Goal: Task Accomplishment & Management: Manage account settings

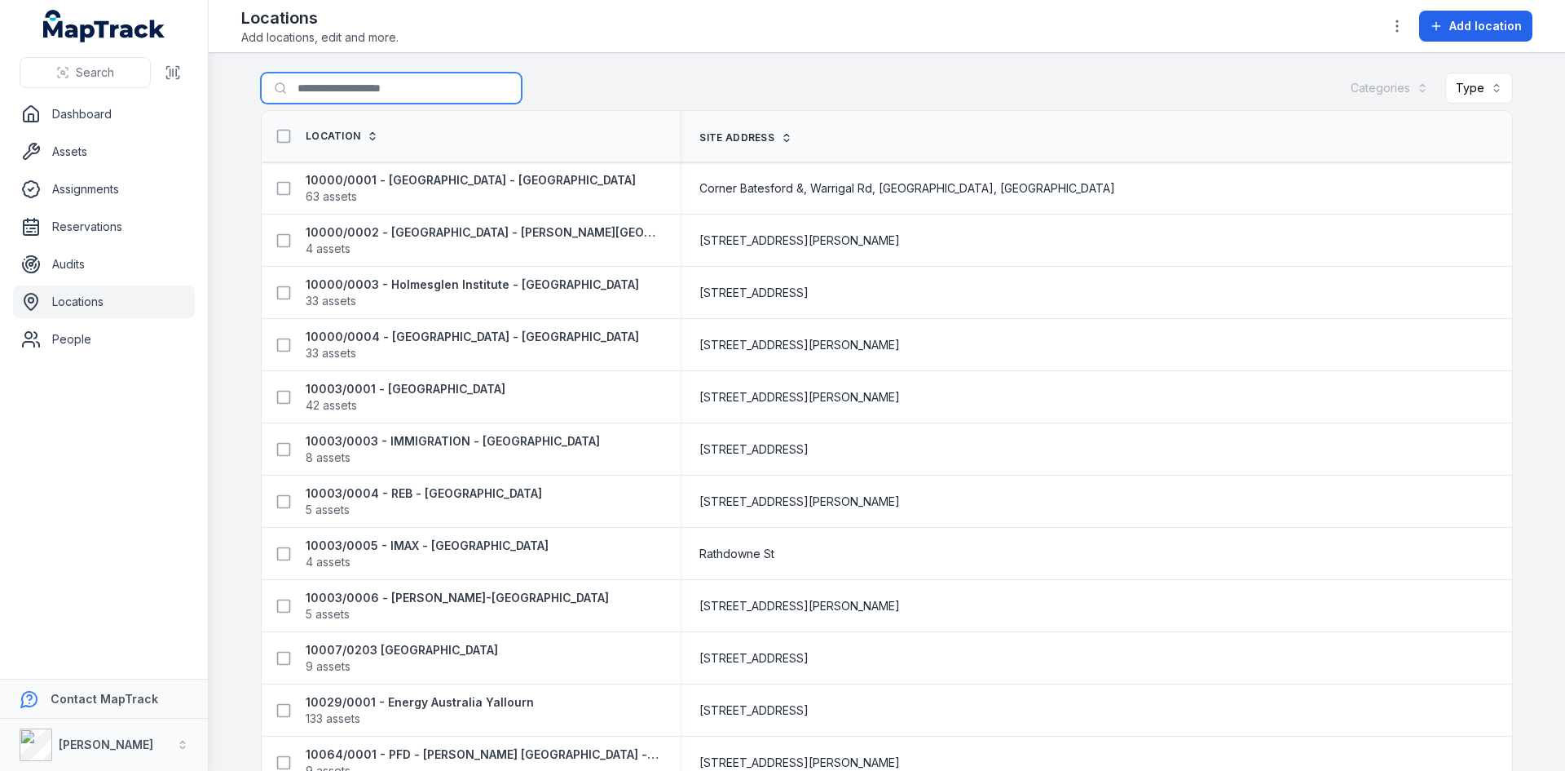
click at [298, 84] on input "Search for locations" at bounding box center [391, 88] width 261 height 31
click at [382, 91] on input "Search for locations" at bounding box center [391, 88] width 261 height 31
click at [597, 84] on div "Search for locations Categories Type" at bounding box center [887, 92] width 1252 height 38
click at [387, 87] on input "Search for locations" at bounding box center [391, 88] width 261 height 31
click at [782, 82] on div "Search for locations Categories Type" at bounding box center [887, 92] width 1252 height 38
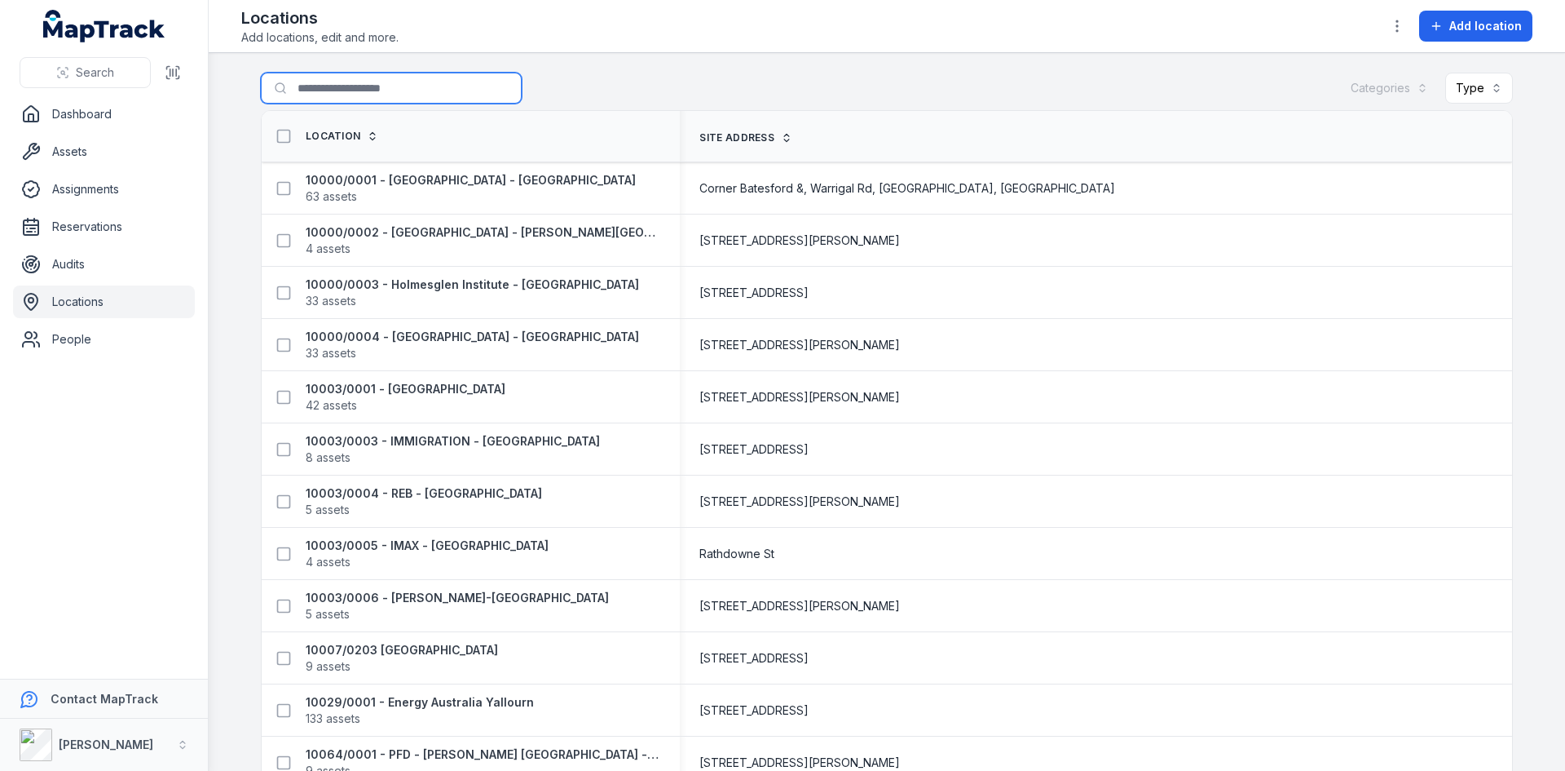
click at [304, 91] on input "Search for locations" at bounding box center [391, 88] width 261 height 31
click at [638, 91] on div "Search for locations Categories Type" at bounding box center [887, 92] width 1252 height 38
click at [504, 84] on div at bounding box center [391, 88] width 261 height 31
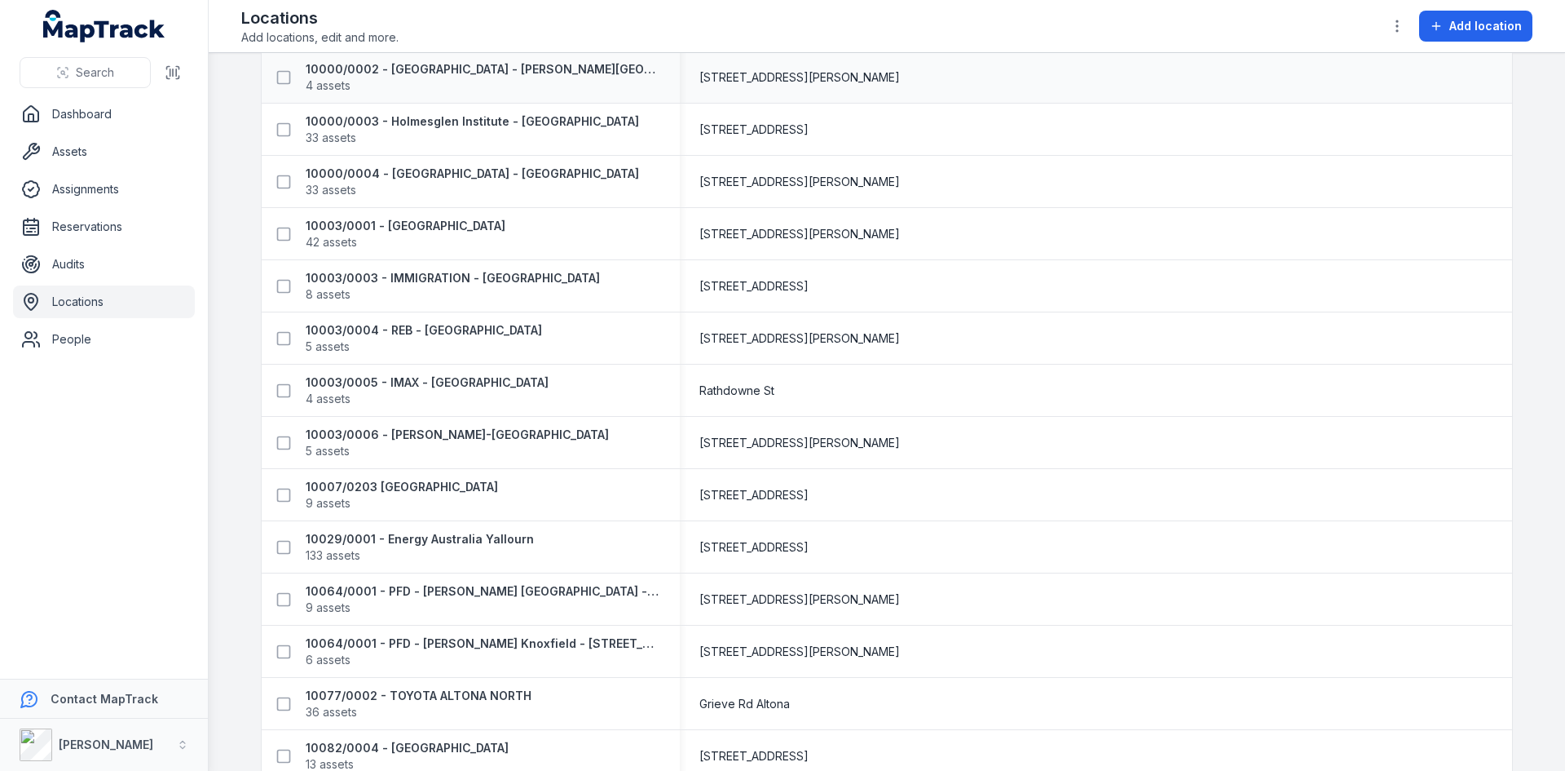
scroll to position [103, 0]
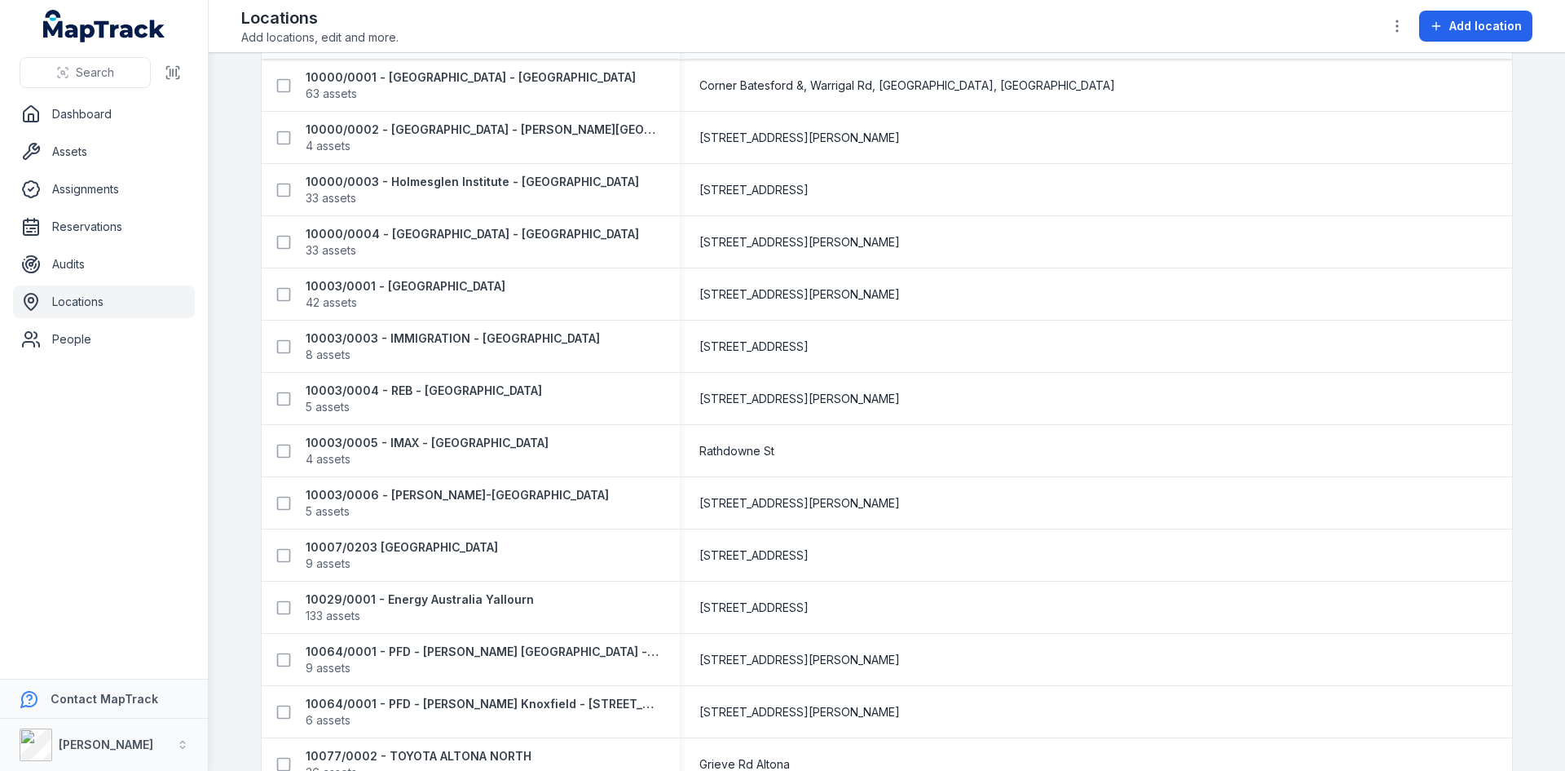
drag, startPoint x: 1196, startPoint y: 171, endPoint x: 1184, endPoint y: 161, distance: 16.2
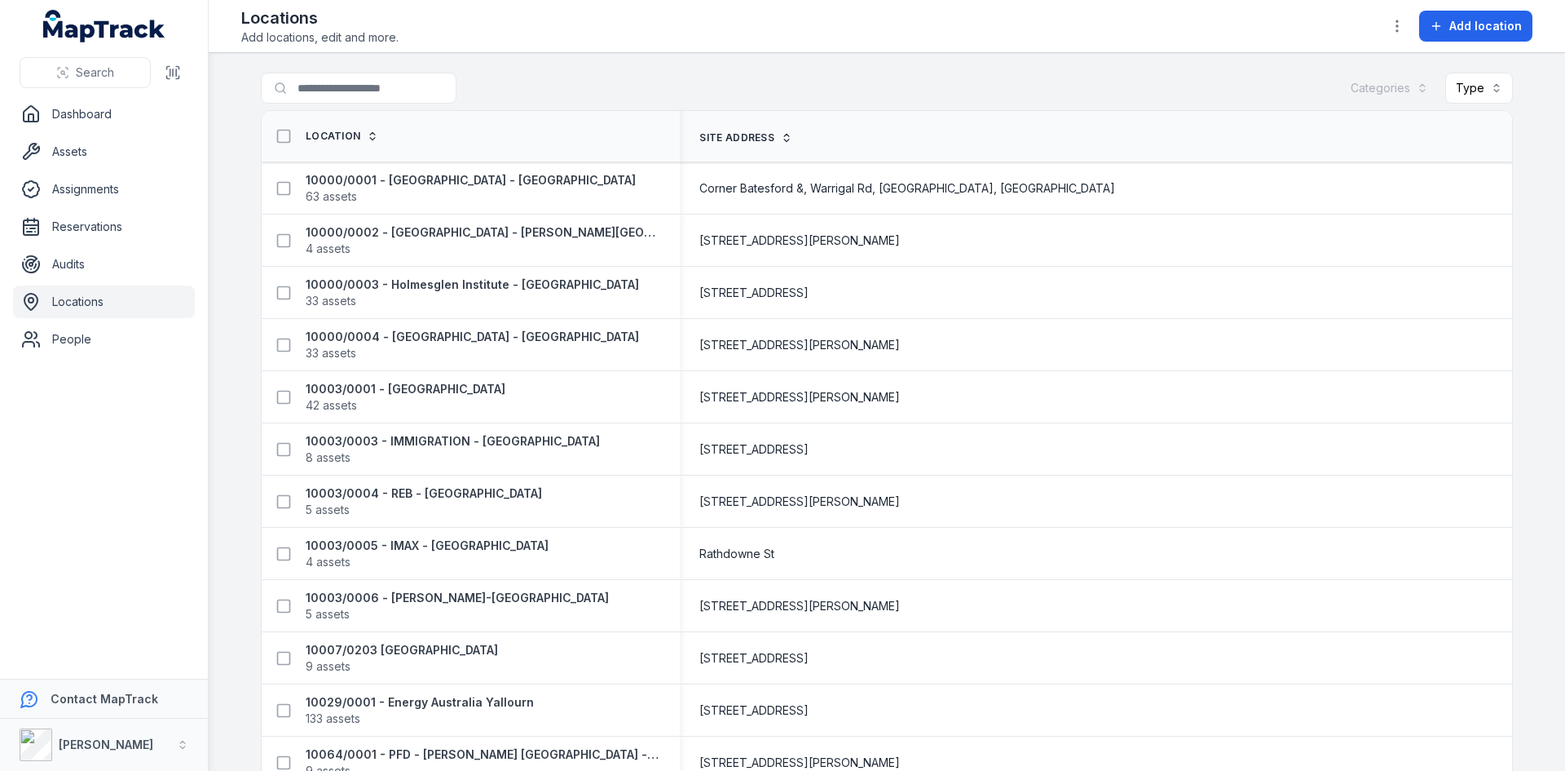
click at [568, 83] on div "Search for locations Categories Type" at bounding box center [887, 92] width 1252 height 38
click at [378, 95] on input "Search for locations" at bounding box center [391, 88] width 261 height 31
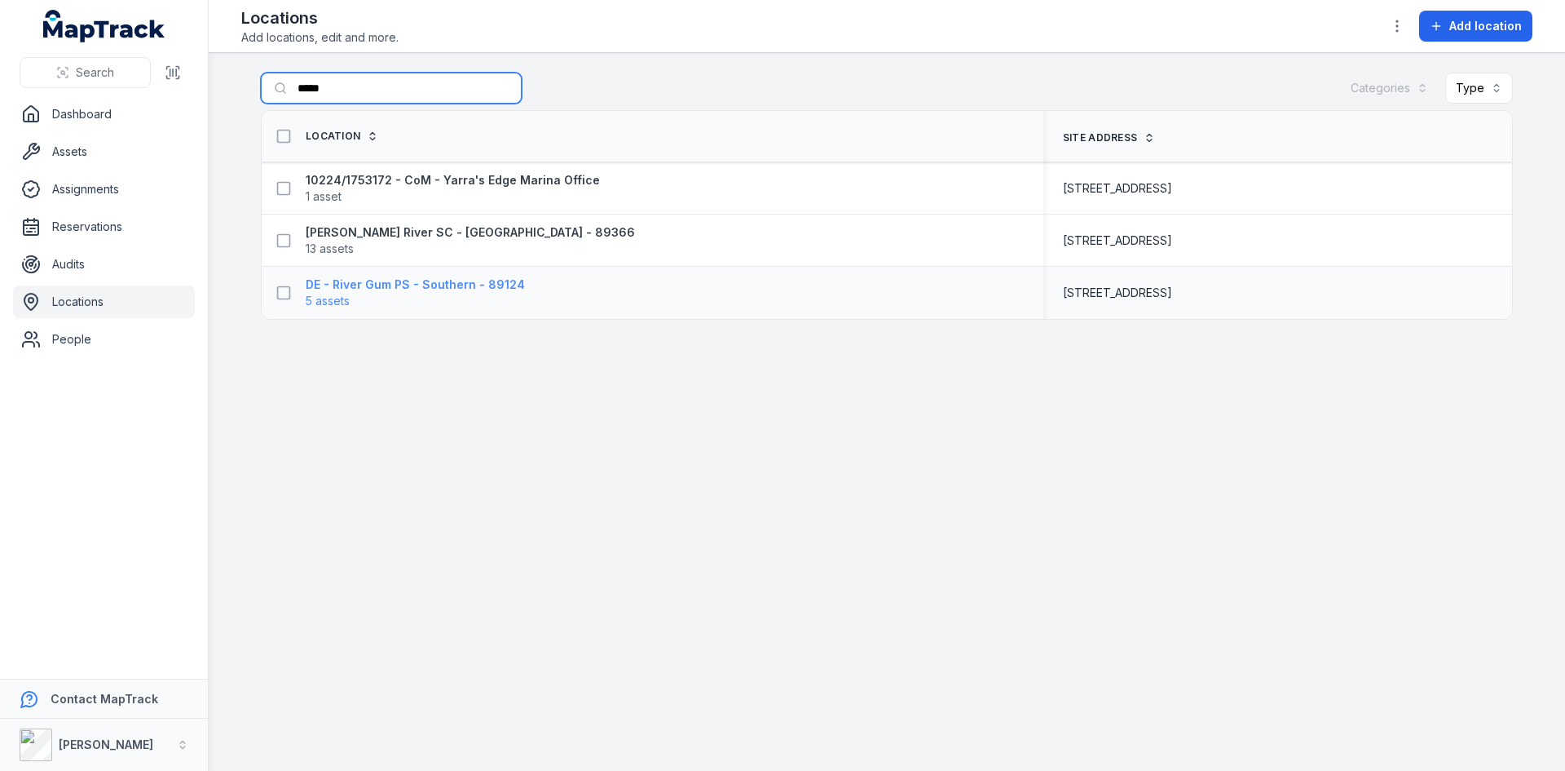
type input "*****"
click at [386, 287] on strong "DE - River Gum PS - Southern - 89124" at bounding box center [415, 284] width 219 height 16
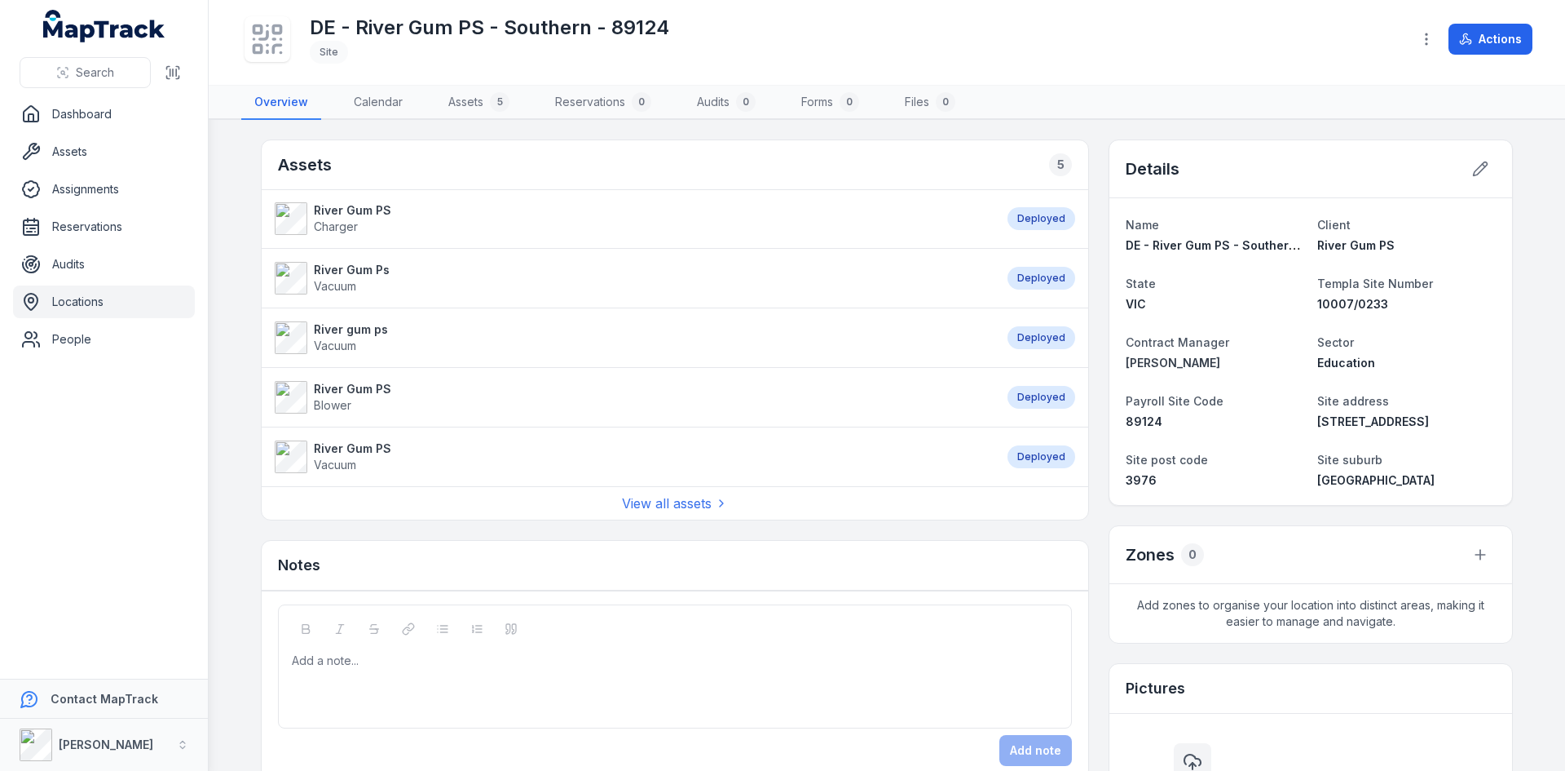
drag, startPoint x: 639, startPoint y: 501, endPoint x: 638, endPoint y: 488, distance: 13.1
click at [638, 501] on link "View all assets" at bounding box center [675, 503] width 106 height 20
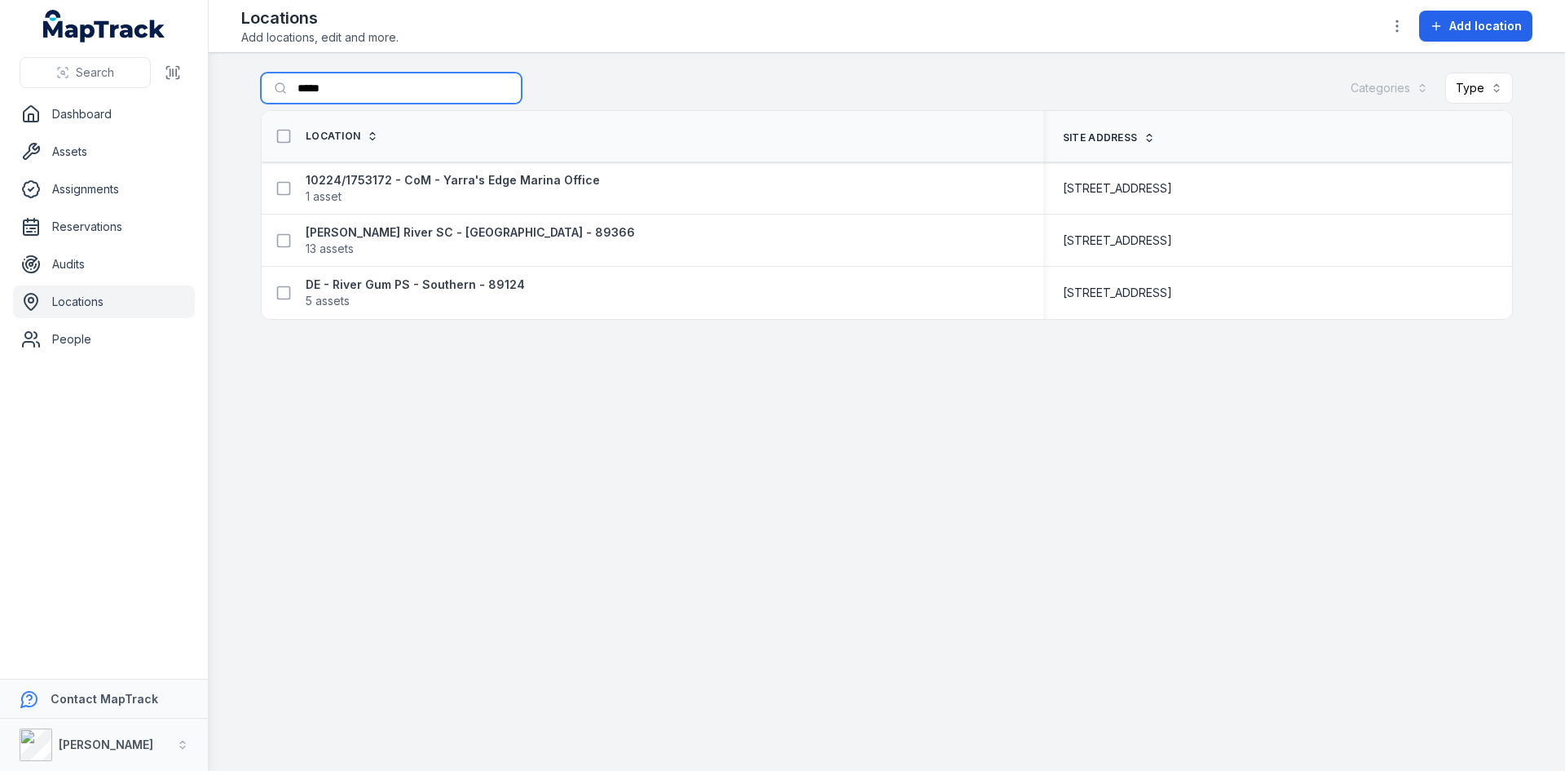
click at [355, 96] on input "*****" at bounding box center [391, 88] width 261 height 31
type input "*"
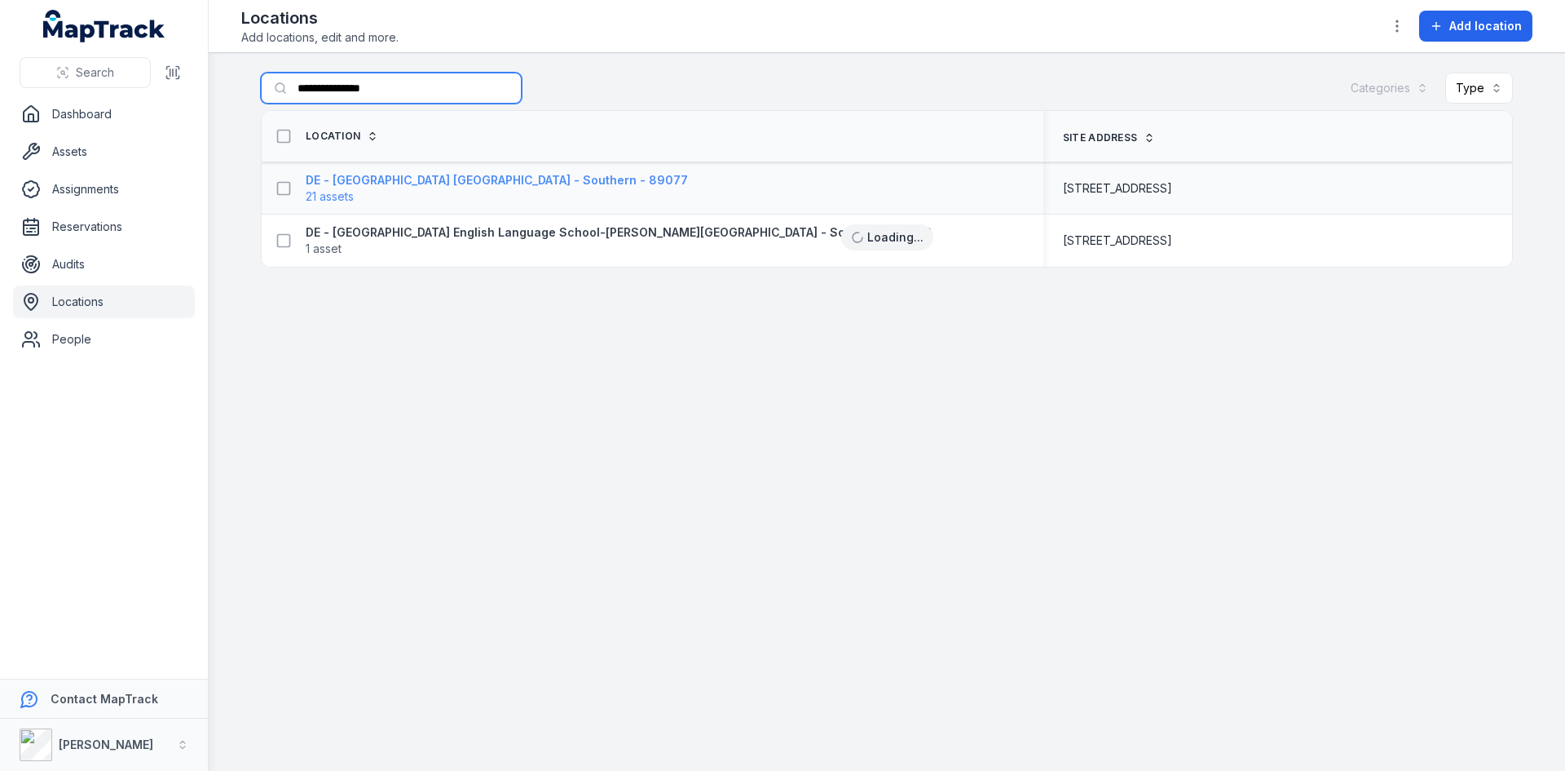
type input "**********"
click at [363, 183] on strong "DE - [GEOGRAPHIC_DATA] [GEOGRAPHIC_DATA] - Southern - 89077" at bounding box center [497, 180] width 382 height 16
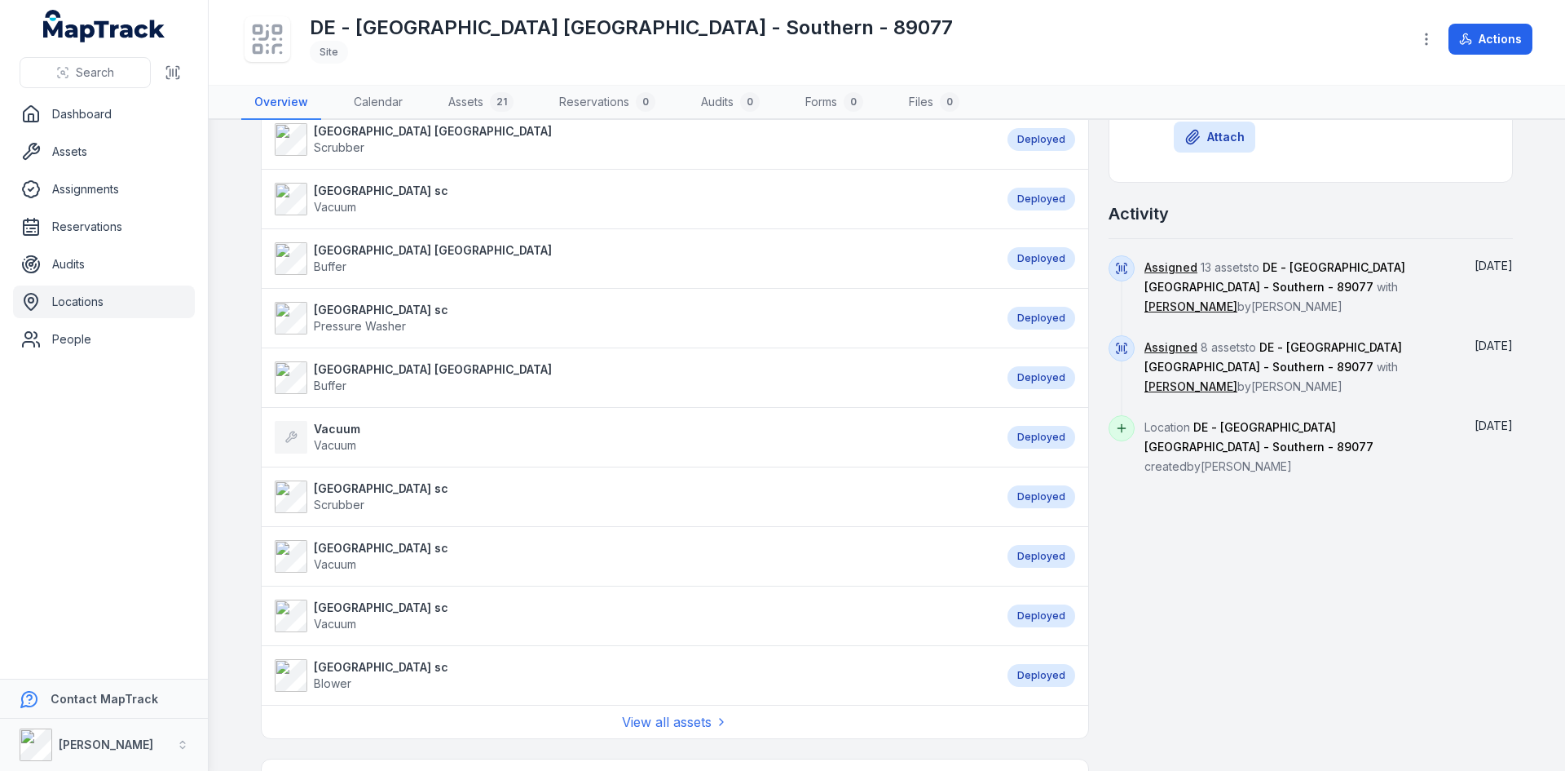
scroll to position [815, 0]
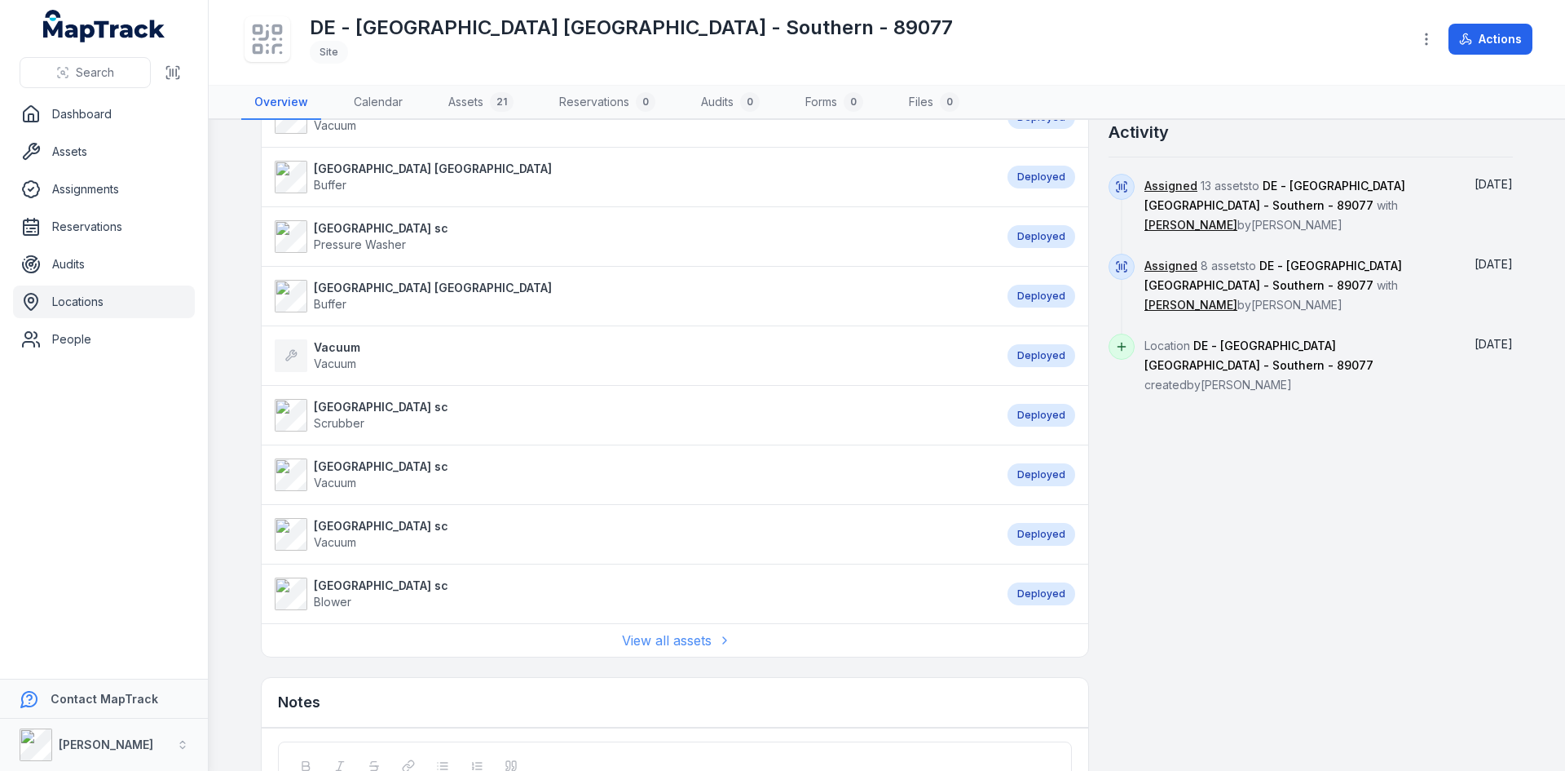
click at [643, 637] on link "View all assets" at bounding box center [675, 640] width 106 height 20
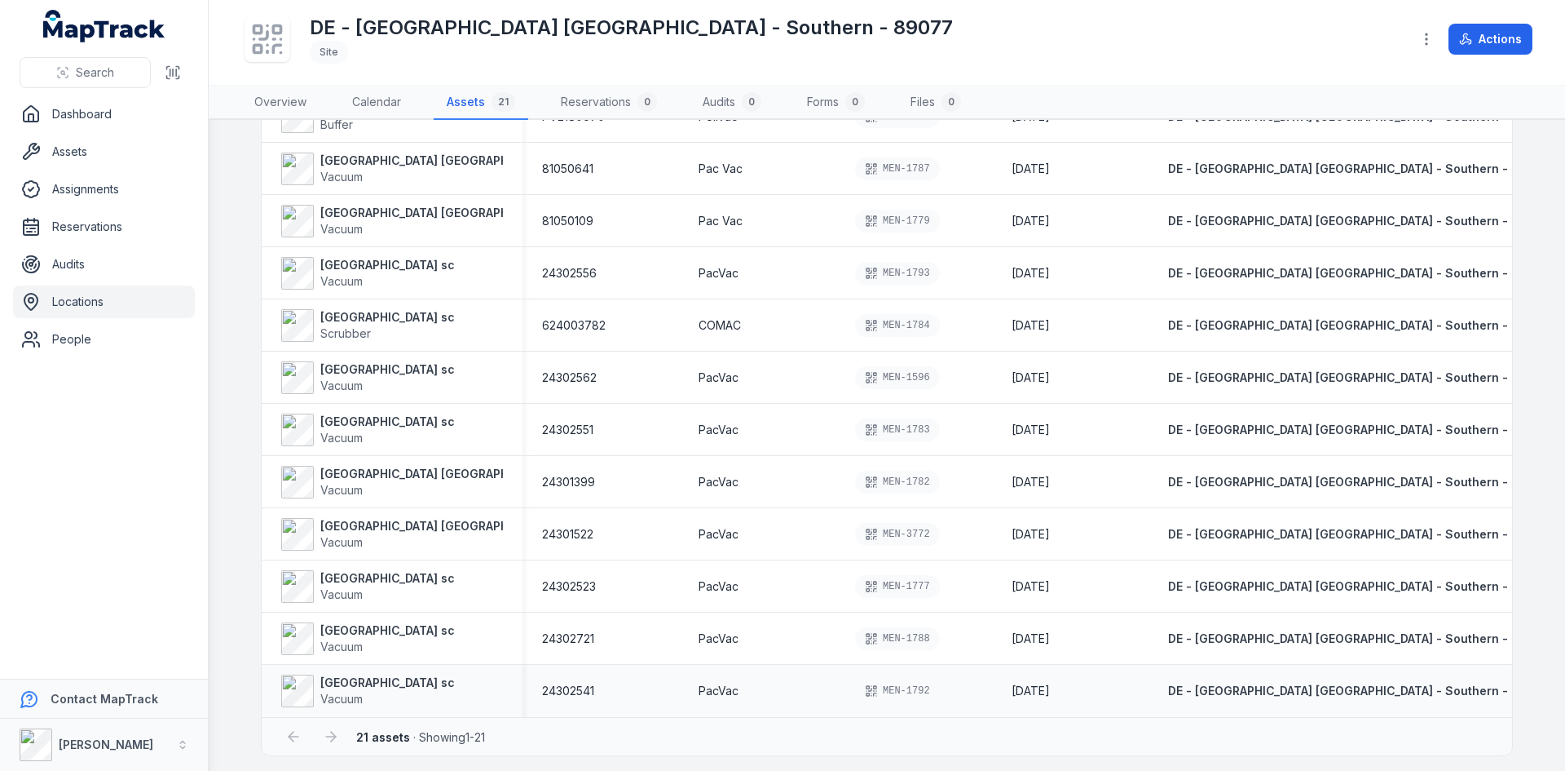
scroll to position [613, 0]
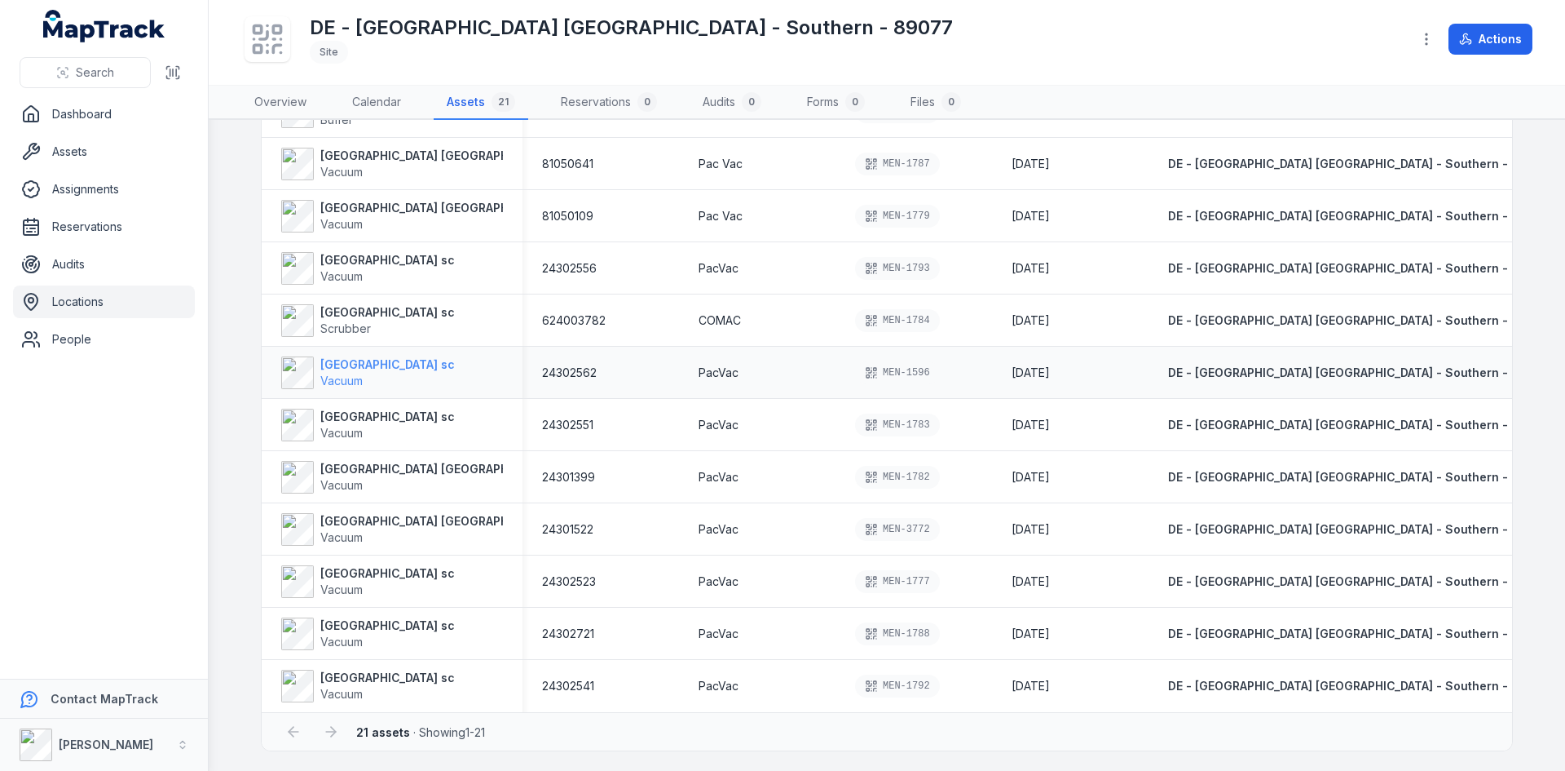
click at [348, 365] on strong "[GEOGRAPHIC_DATA] sc" at bounding box center [387, 364] width 135 height 16
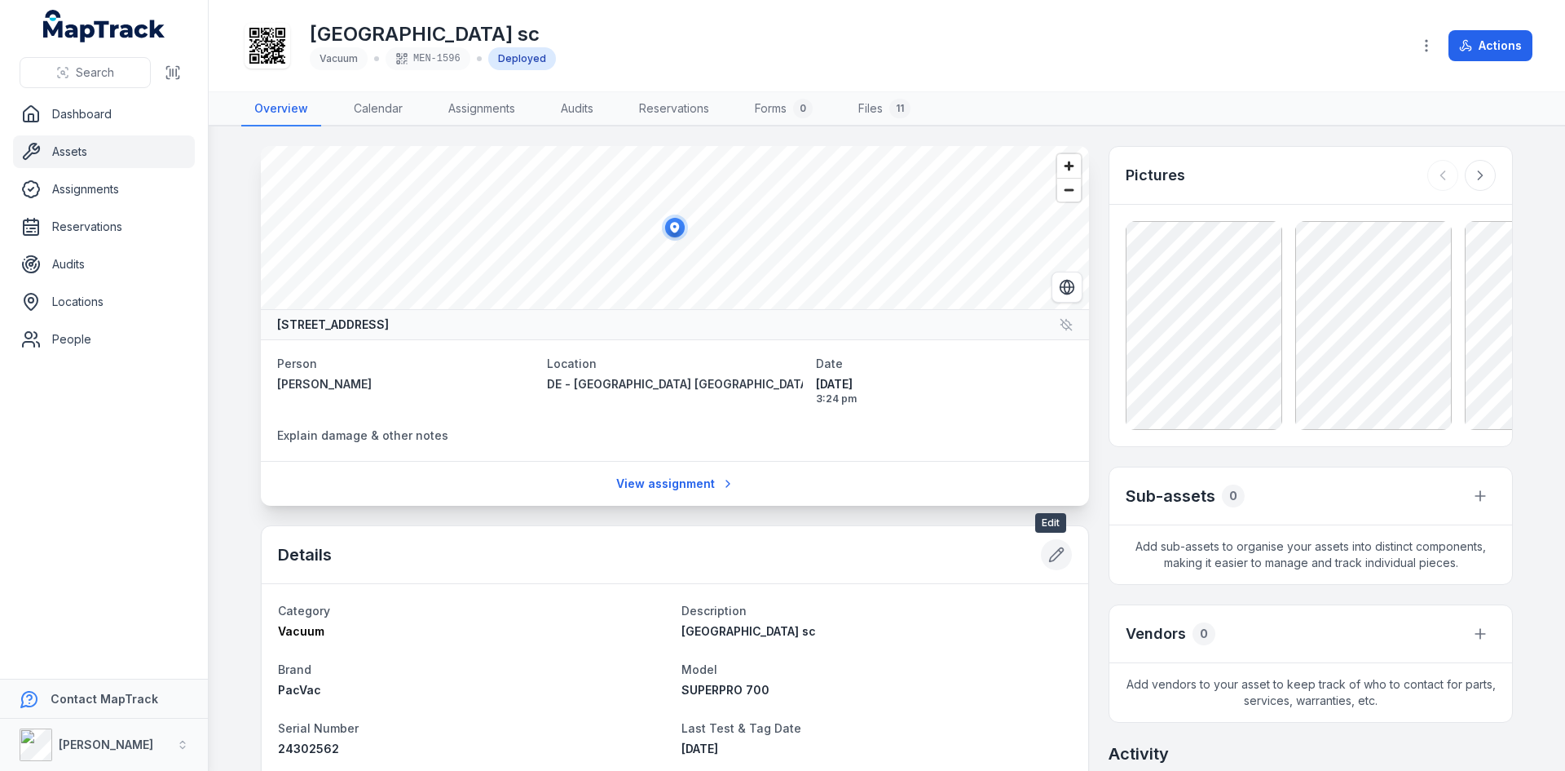
click at [1054, 555] on icon at bounding box center [1057, 554] width 16 height 16
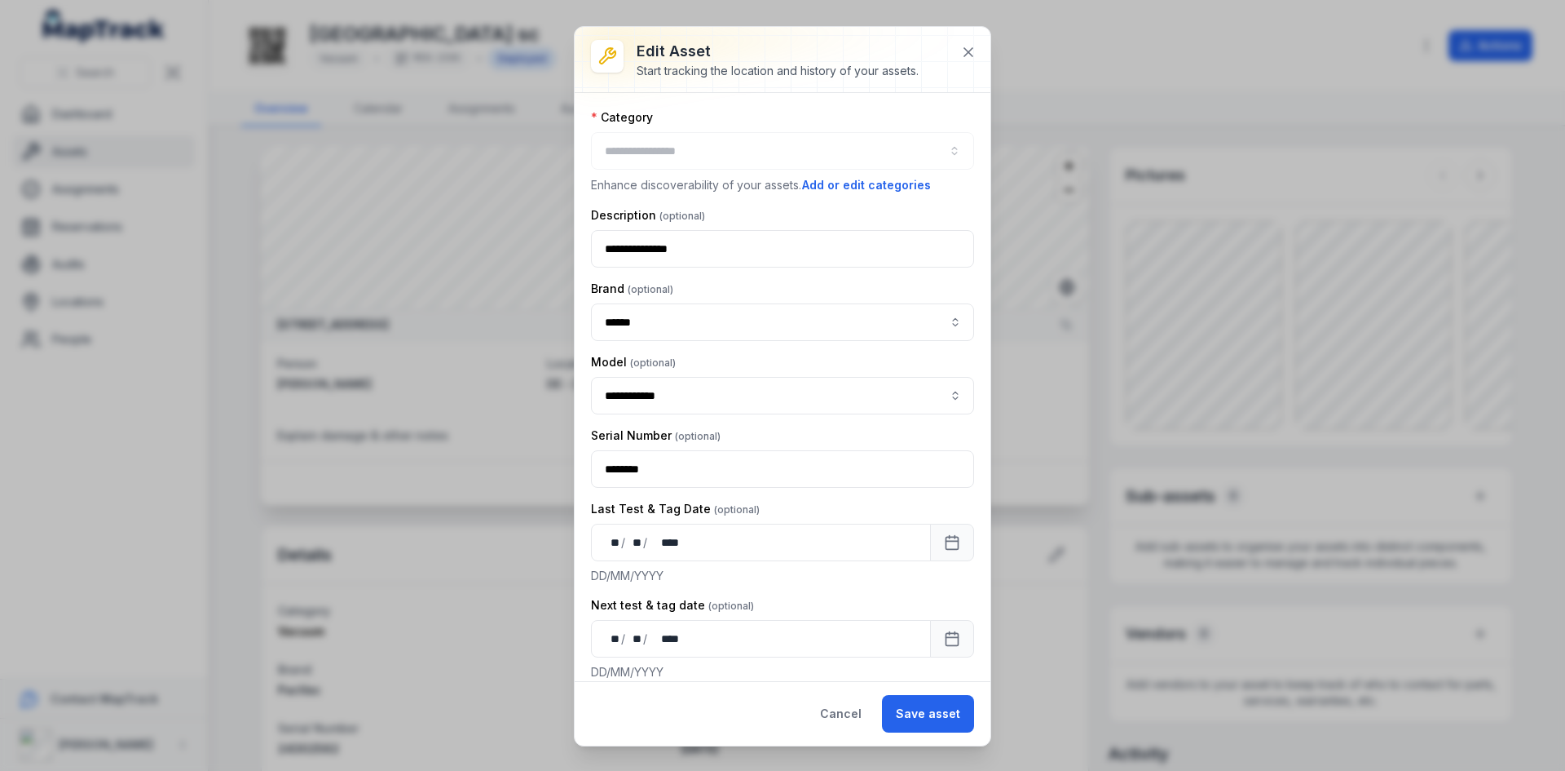
type input "******"
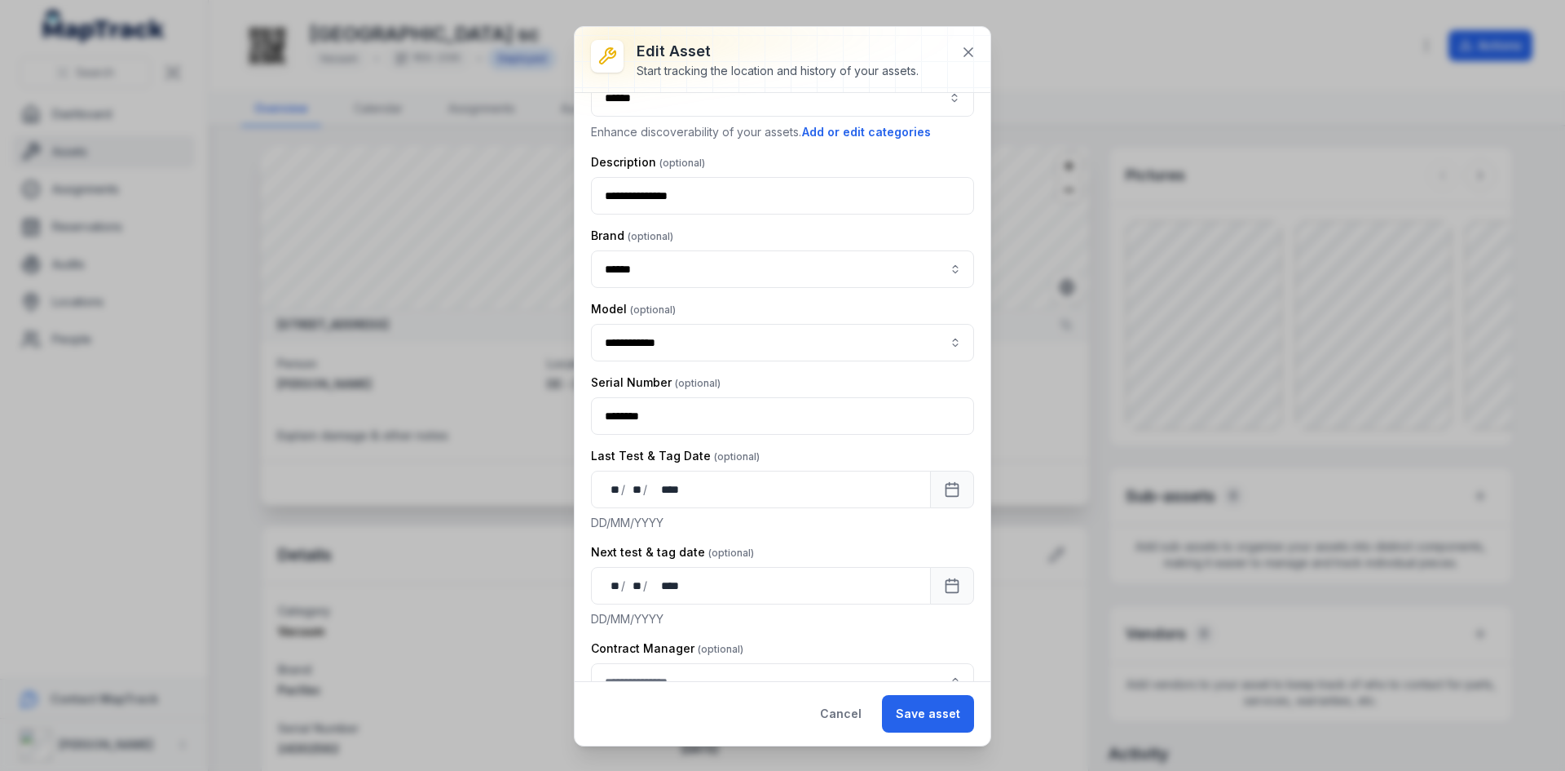
scroll to position [82, 0]
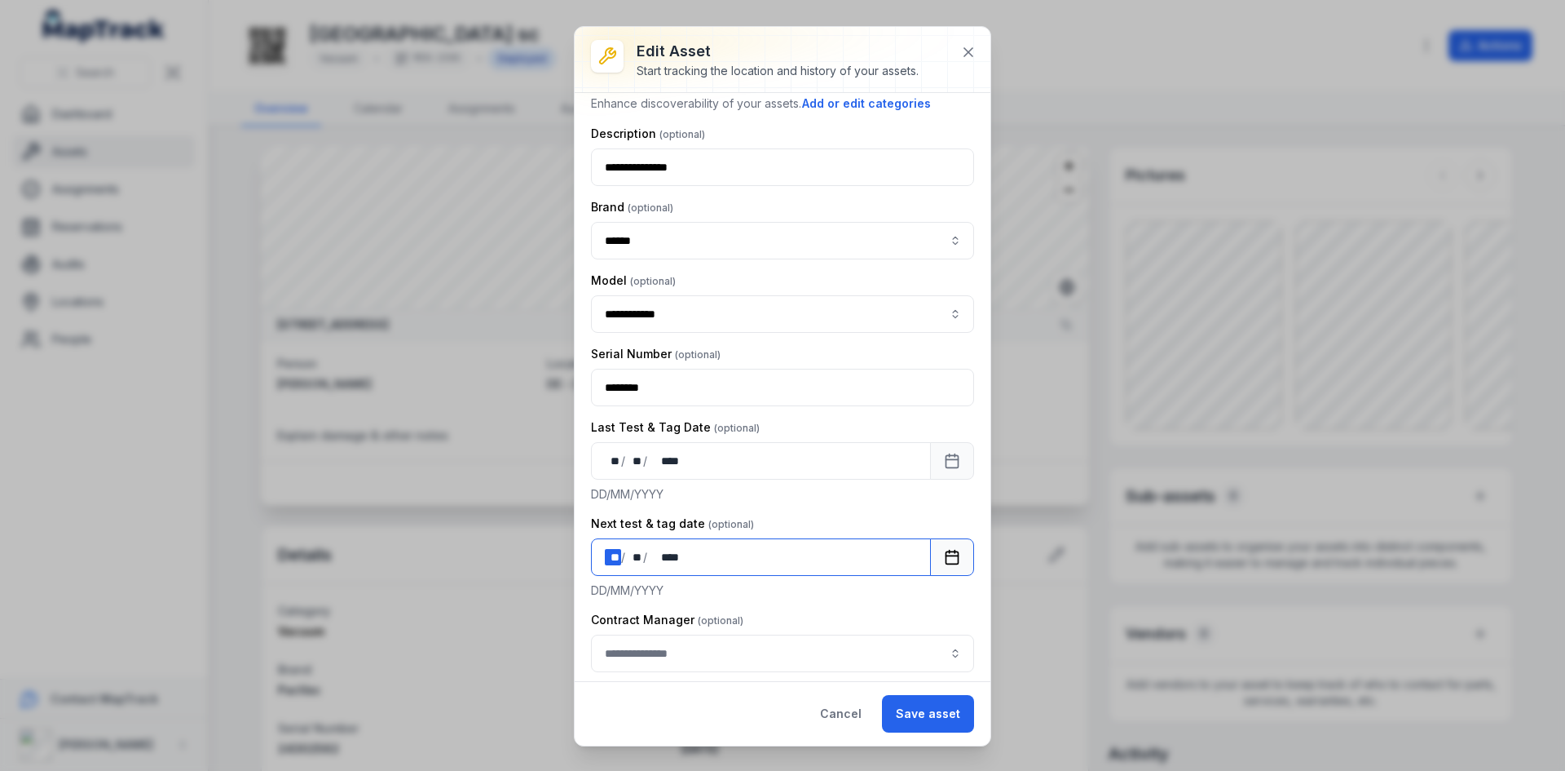
click at [622, 555] on div "/" at bounding box center [624, 557] width 6 height 16
click at [913, 710] on button "Save asset" at bounding box center [928, 714] width 92 height 38
